Goal: Find contact information: Find contact information

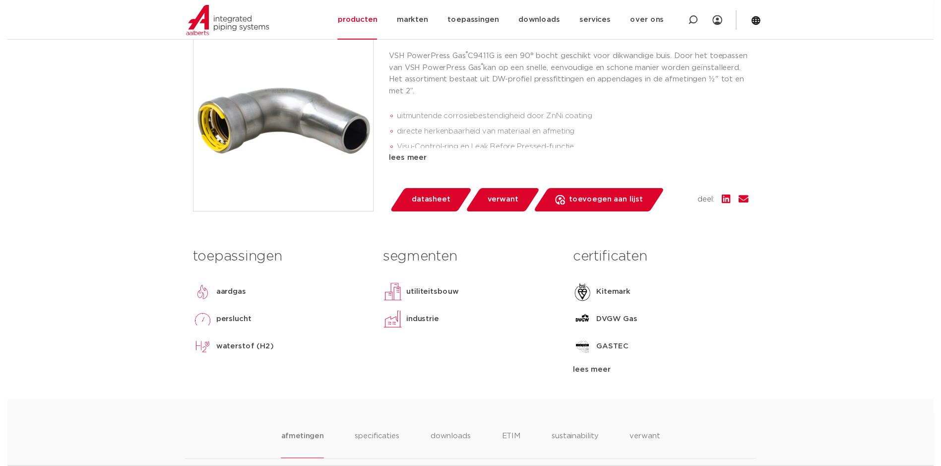
scroll to position [248, 0]
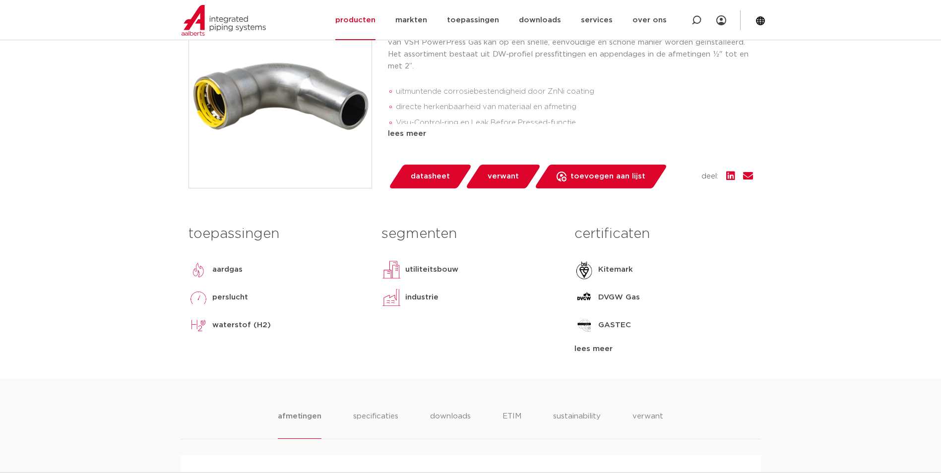
click at [427, 172] on span "datasheet" at bounding box center [430, 177] width 39 height 16
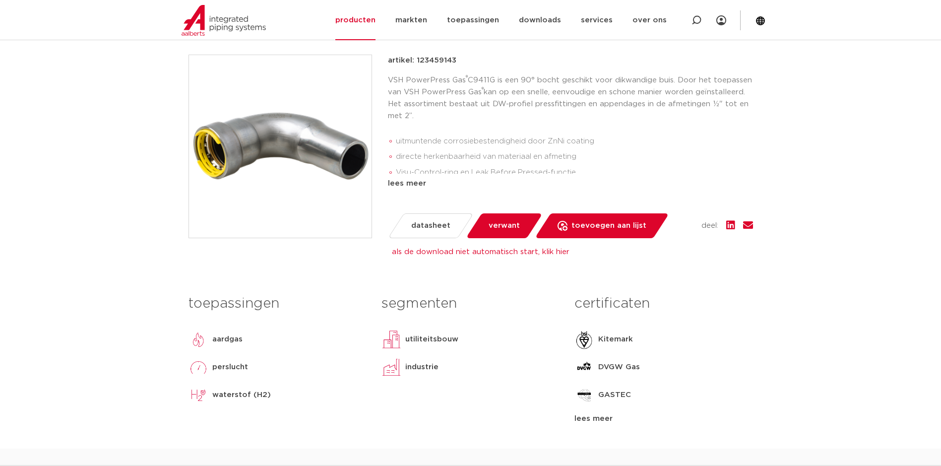
click at [511, 225] on span "verwant" at bounding box center [504, 226] width 31 height 16
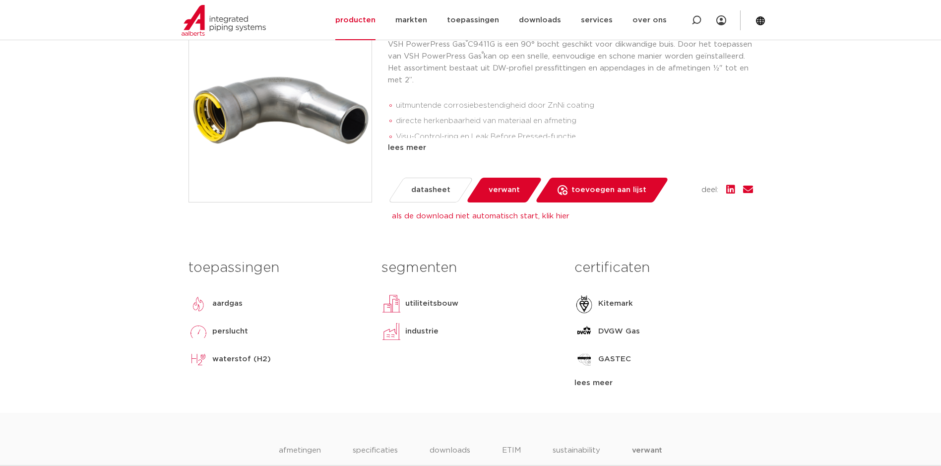
scroll to position [101, 0]
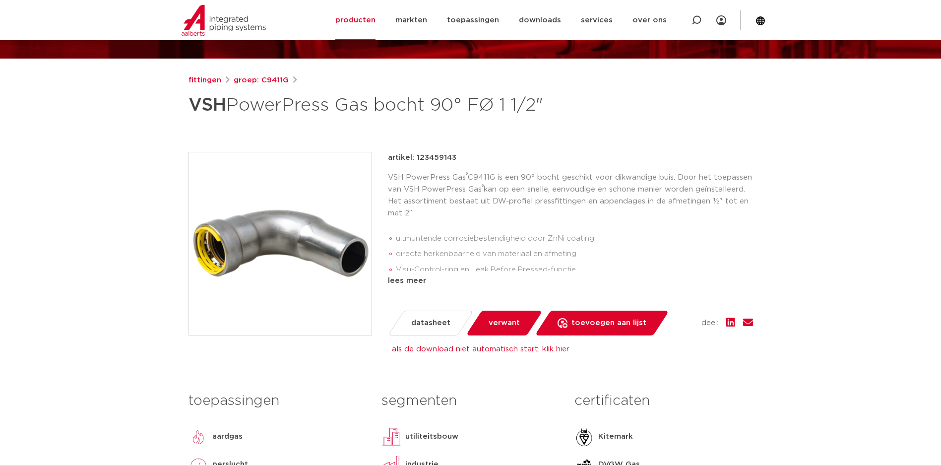
click at [422, 279] on div "lees meer" at bounding box center [570, 281] width 365 height 12
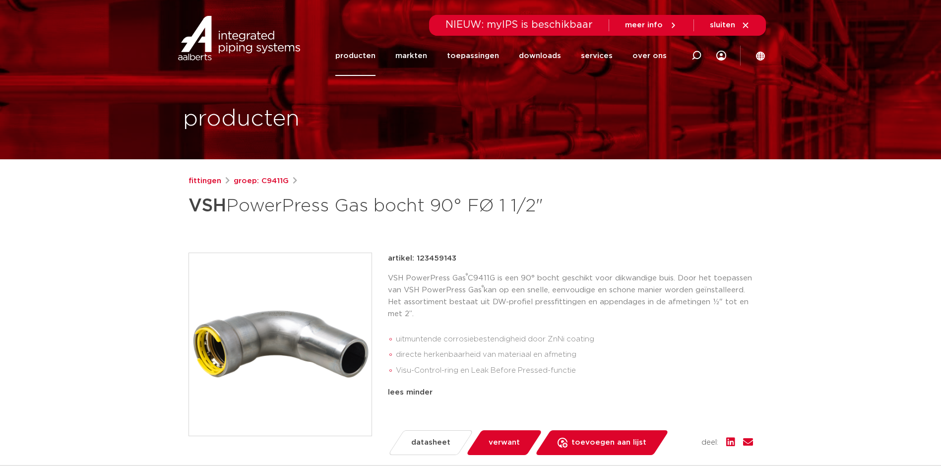
scroll to position [0, 0]
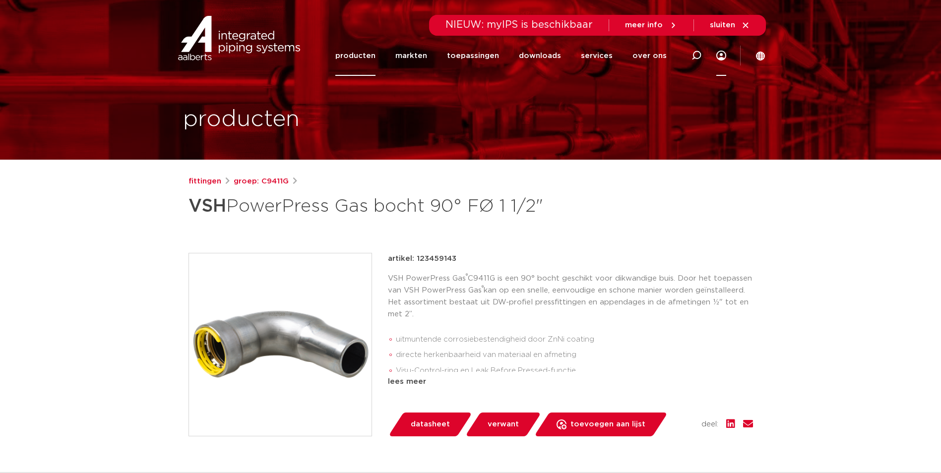
click at [721, 54] on icon at bounding box center [722, 56] width 10 height 10
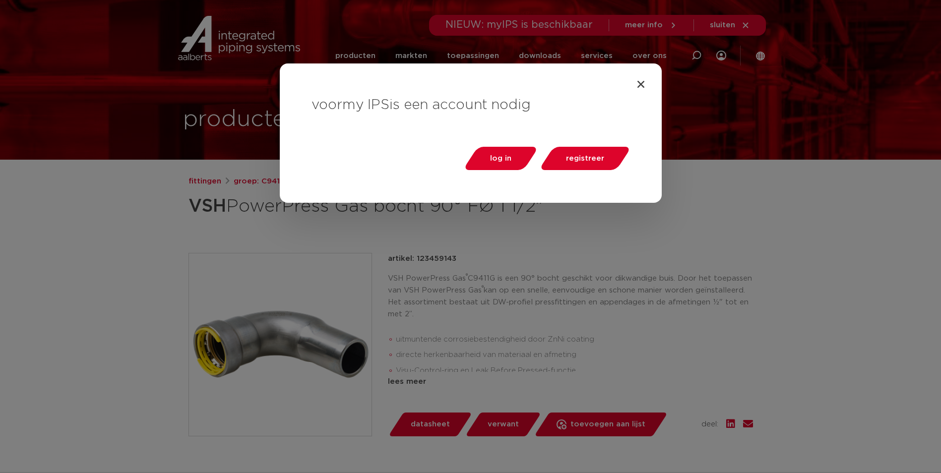
click at [650, 79] on div "voor my IPS is een account nodig log in registreer" at bounding box center [471, 133] width 382 height 139
click at [642, 84] on icon "Close" at bounding box center [641, 84] width 10 height 10
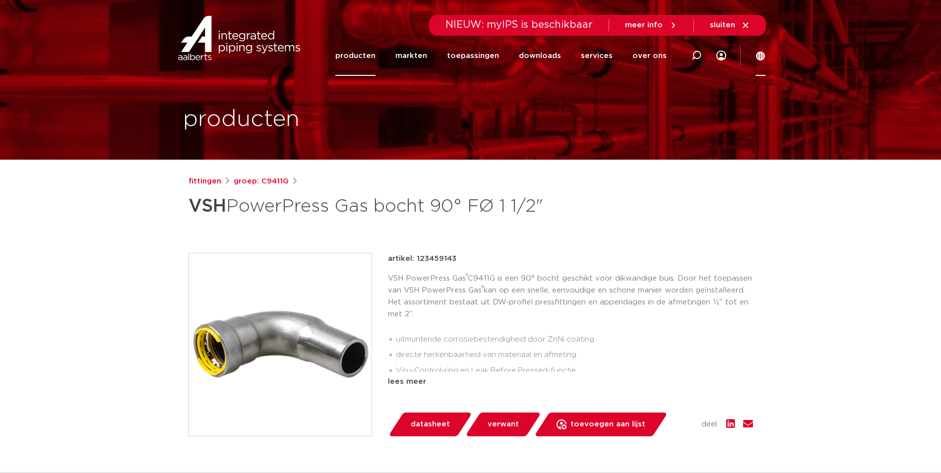
click at [763, 55] on icon at bounding box center [761, 56] width 10 height 10
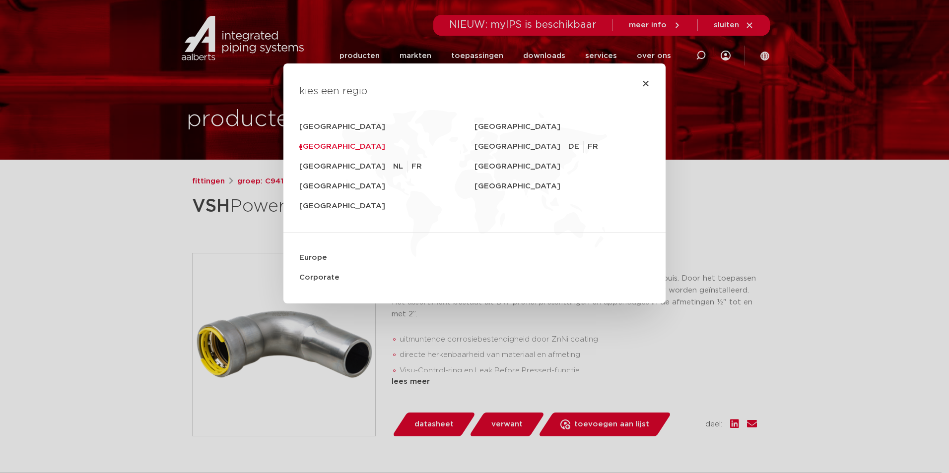
click at [321, 143] on link "[GEOGRAPHIC_DATA]" at bounding box center [386, 147] width 175 height 20
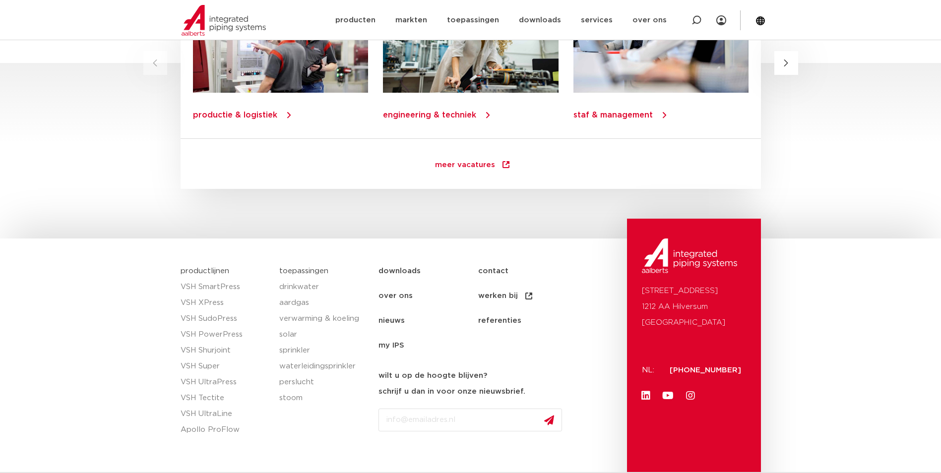
scroll to position [1410, 0]
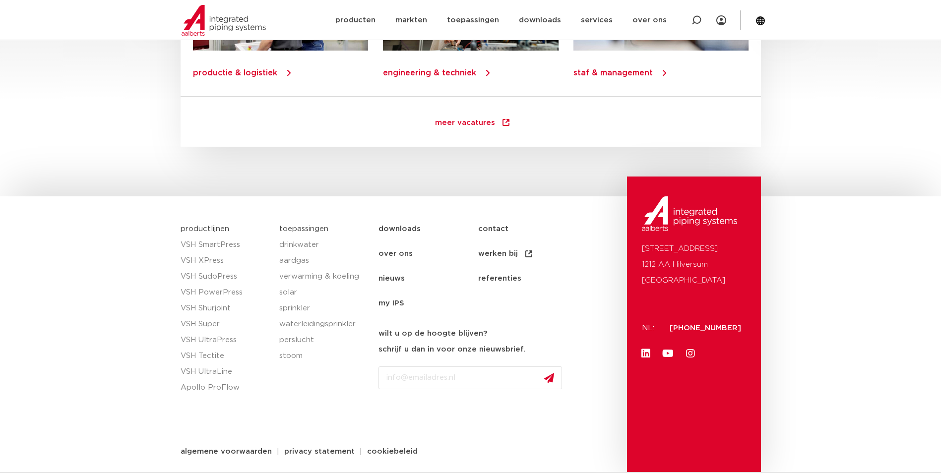
click at [502, 231] on link "contact" at bounding box center [528, 229] width 100 height 25
